Goal: Transaction & Acquisition: Purchase product/service

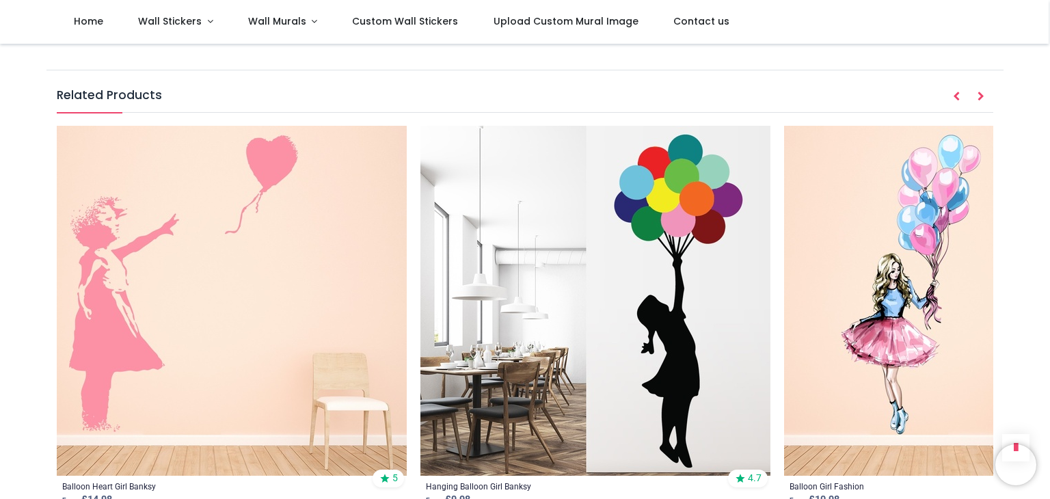
scroll to position [1652, 0]
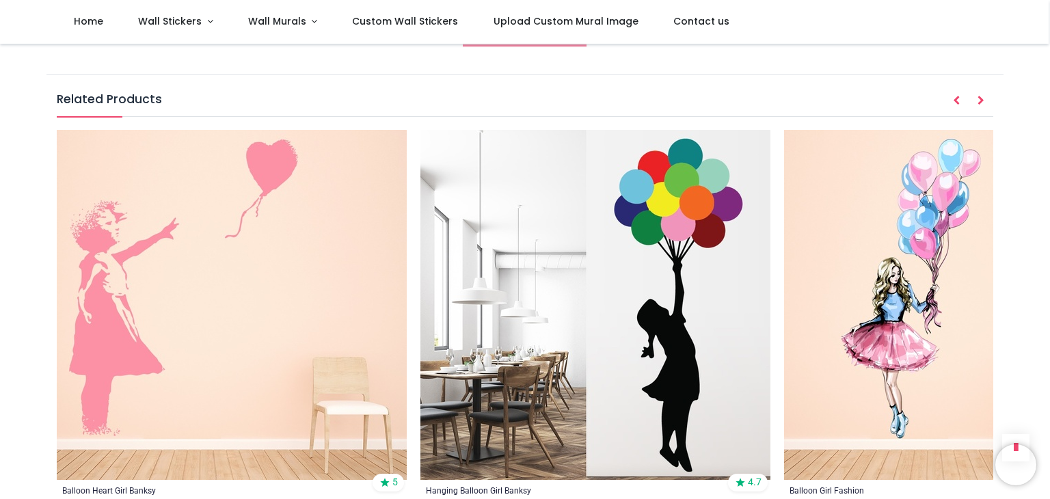
click at [651, 199] on img at bounding box center [595, 305] width 350 height 350
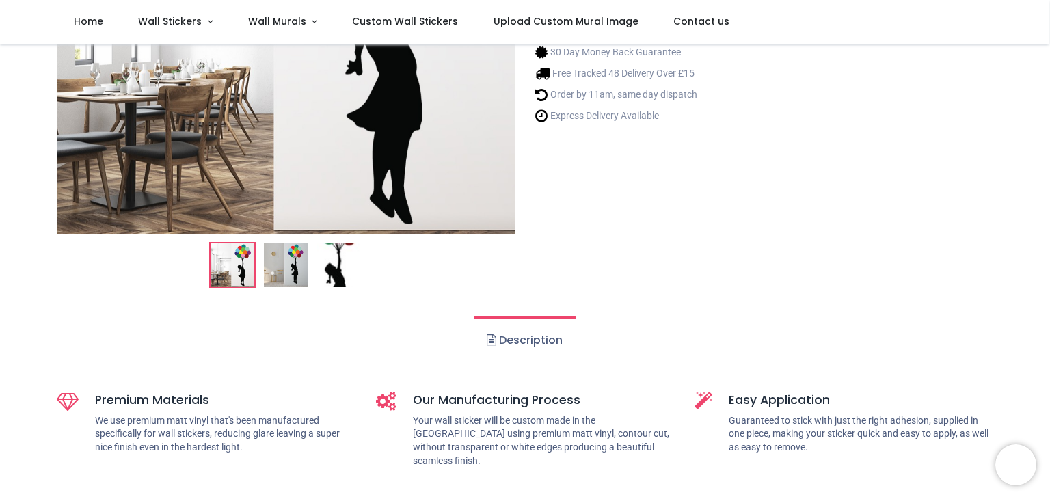
scroll to position [342, 0]
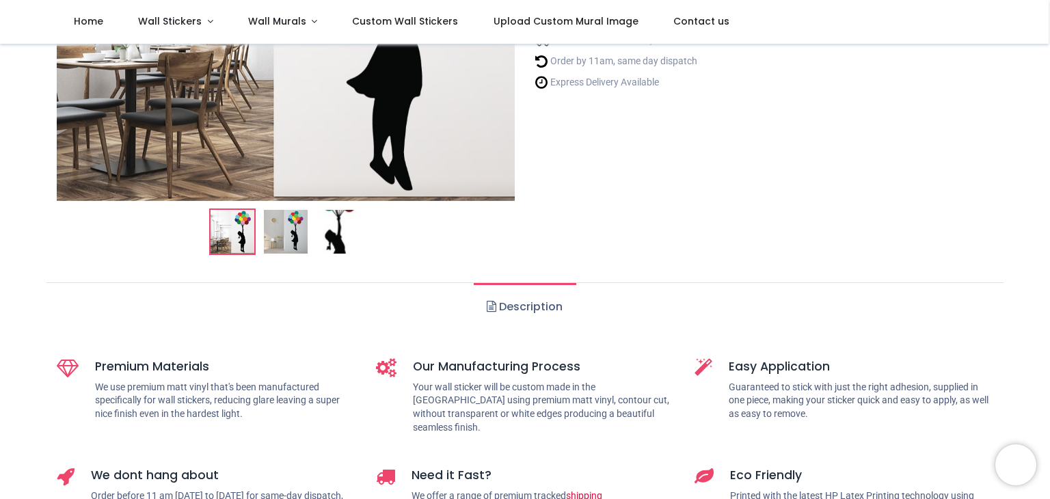
click at [236, 226] on img at bounding box center [233, 232] width 44 height 44
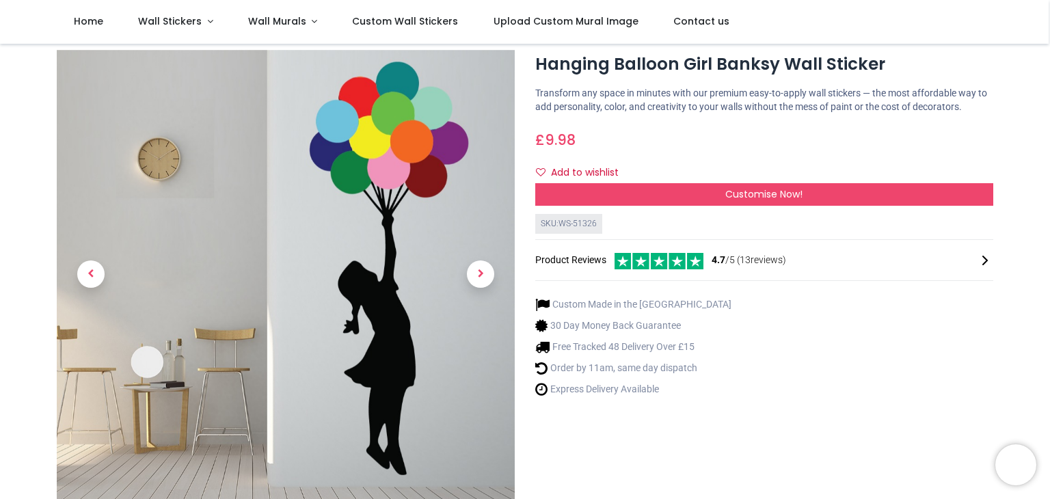
scroll to position [68, 0]
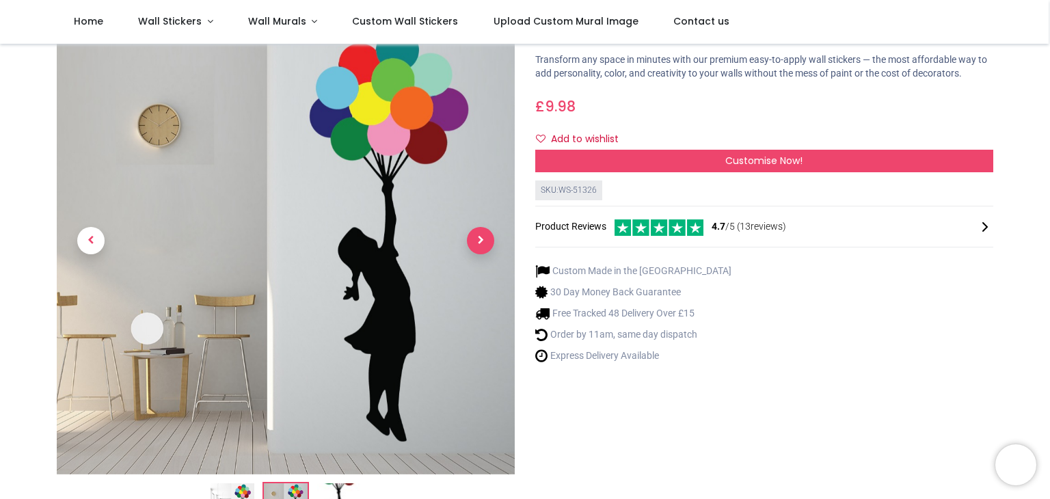
click at [487, 239] on span "Next" at bounding box center [480, 240] width 27 height 27
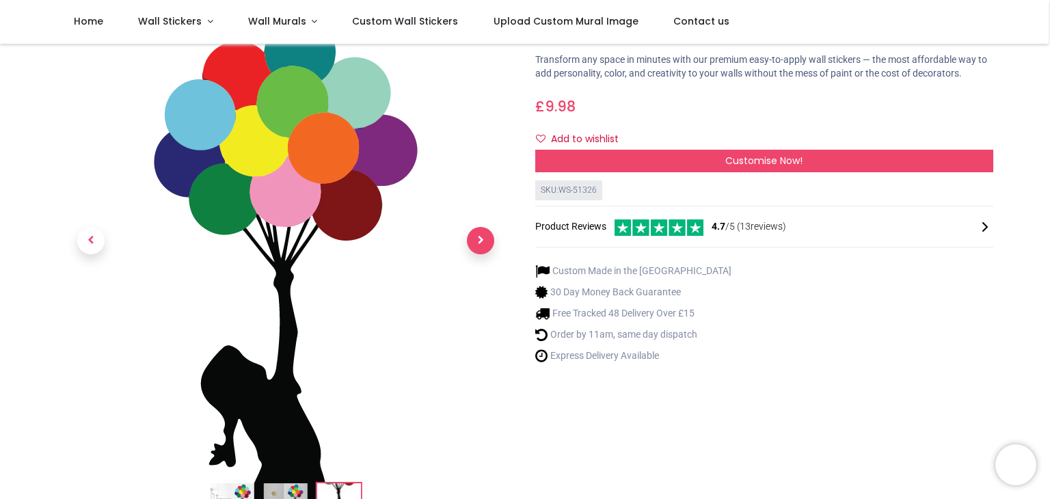
click at [487, 239] on span "Next" at bounding box center [480, 240] width 27 height 27
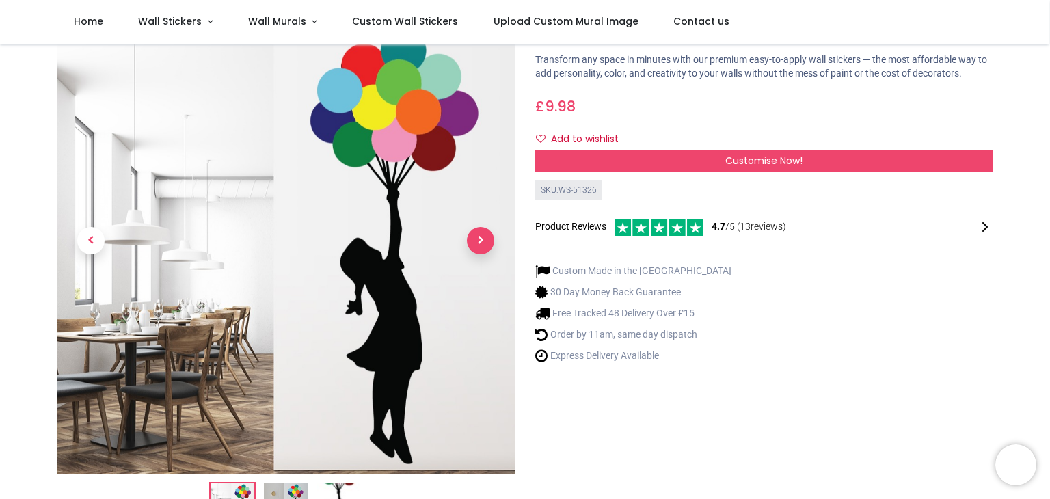
click at [487, 239] on span "Next" at bounding box center [480, 240] width 27 height 27
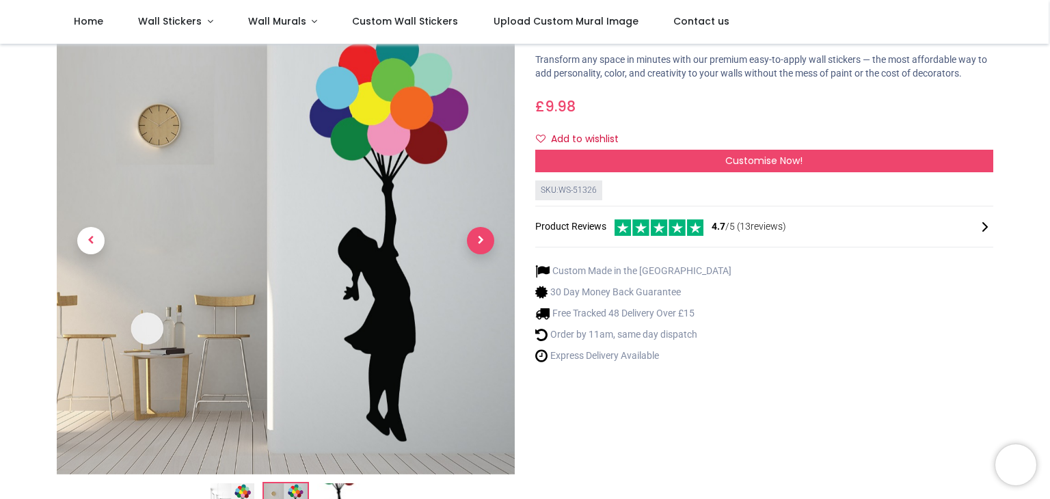
click at [487, 239] on span "Next" at bounding box center [480, 240] width 27 height 27
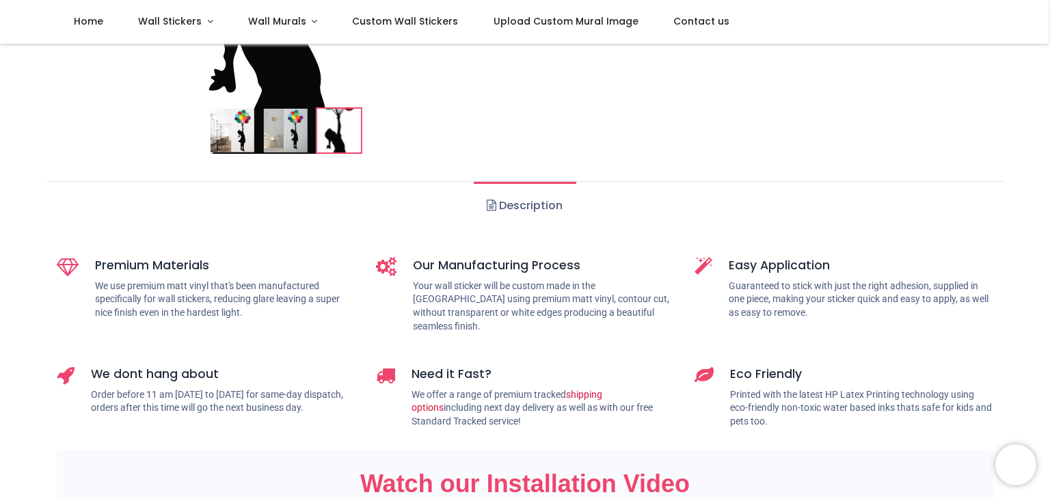
scroll to position [422, 0]
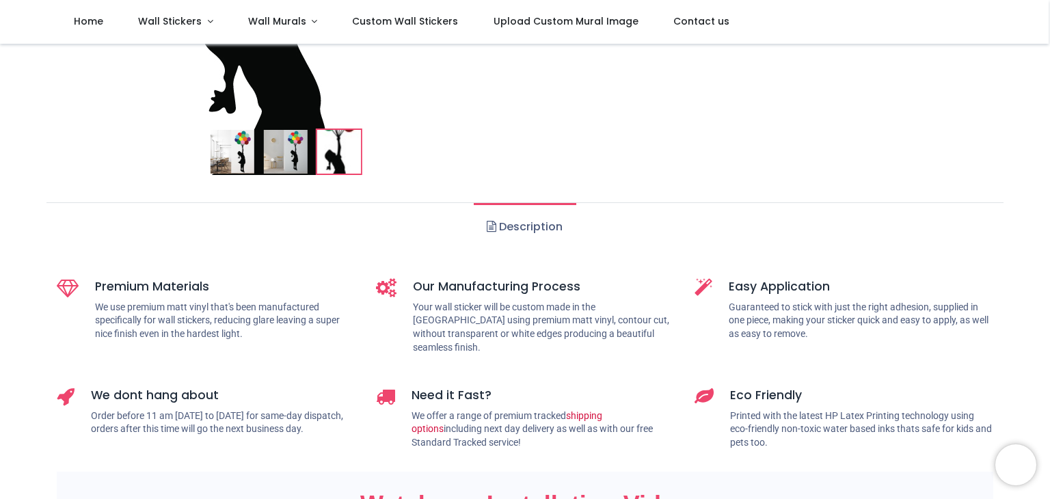
click at [517, 227] on link "Description" at bounding box center [525, 227] width 102 height 48
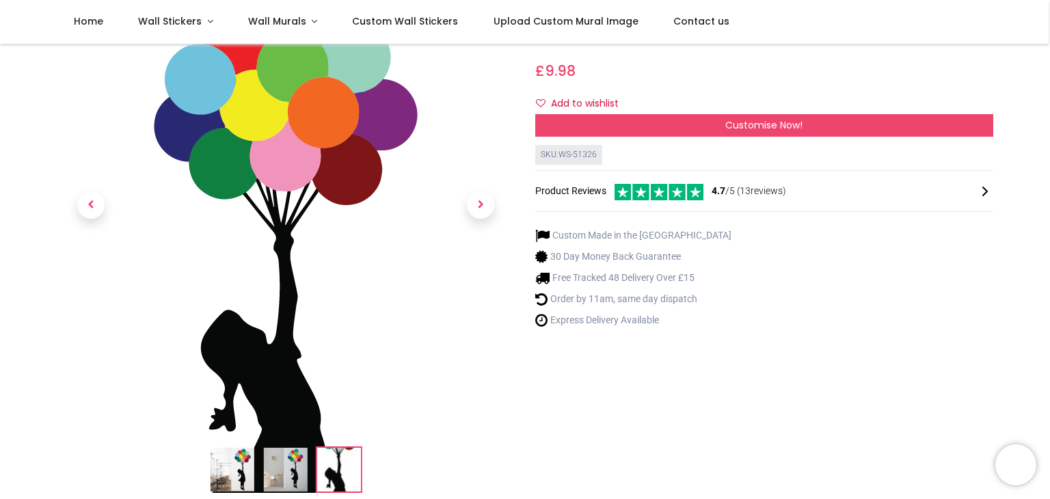
scroll to position [80, 0]
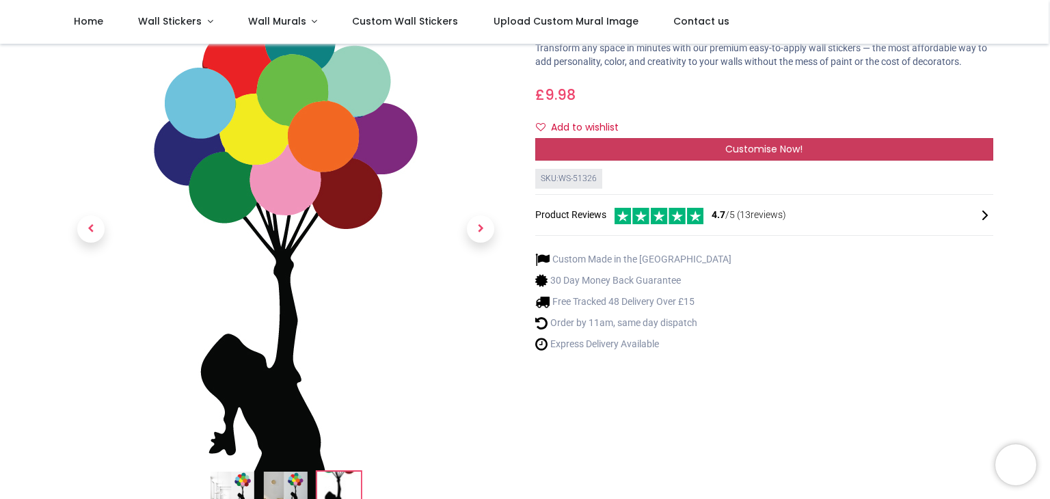
click at [779, 152] on span "Customise Now!" at bounding box center [763, 149] width 77 height 14
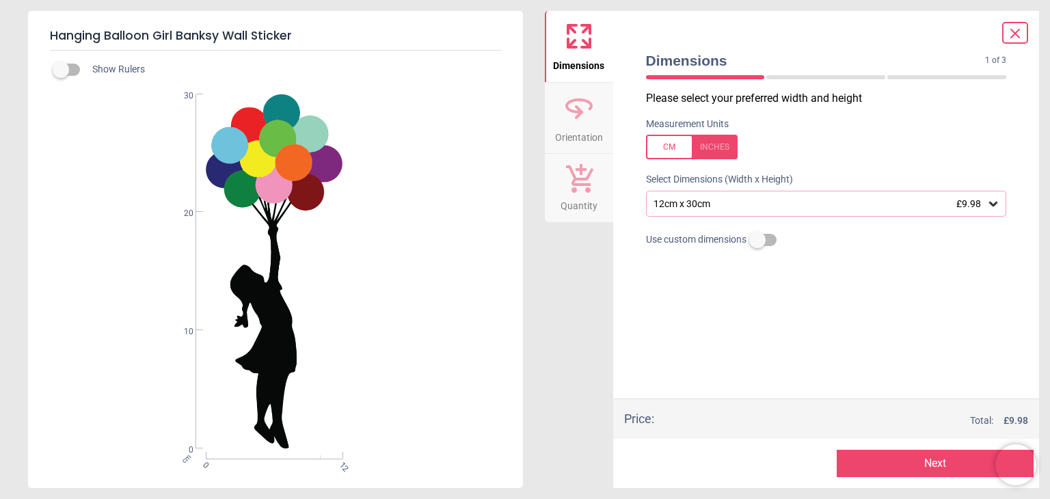
click at [996, 205] on icon at bounding box center [993, 204] width 8 height 5
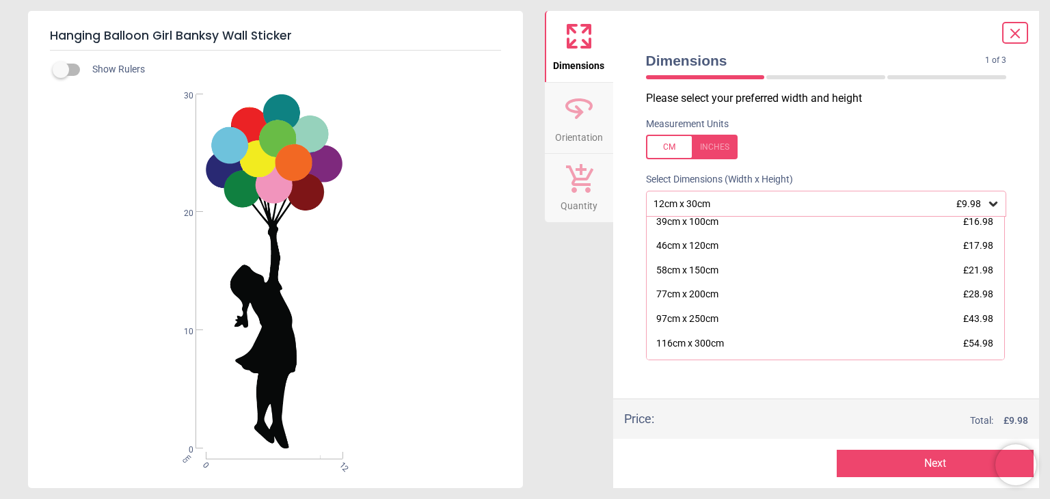
scroll to position [124, 0]
